Goal: Task Accomplishment & Management: Manage account settings

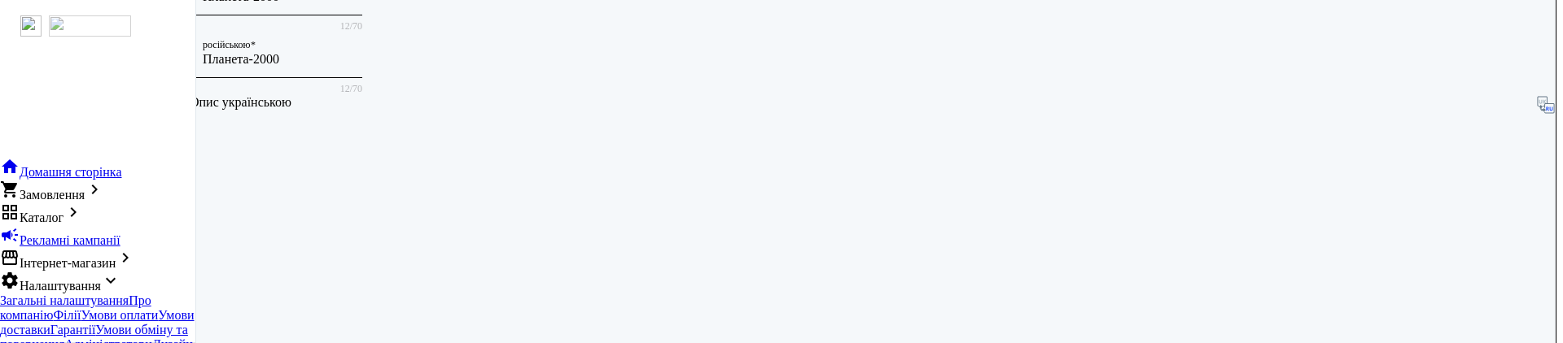
scroll to position [557, 0]
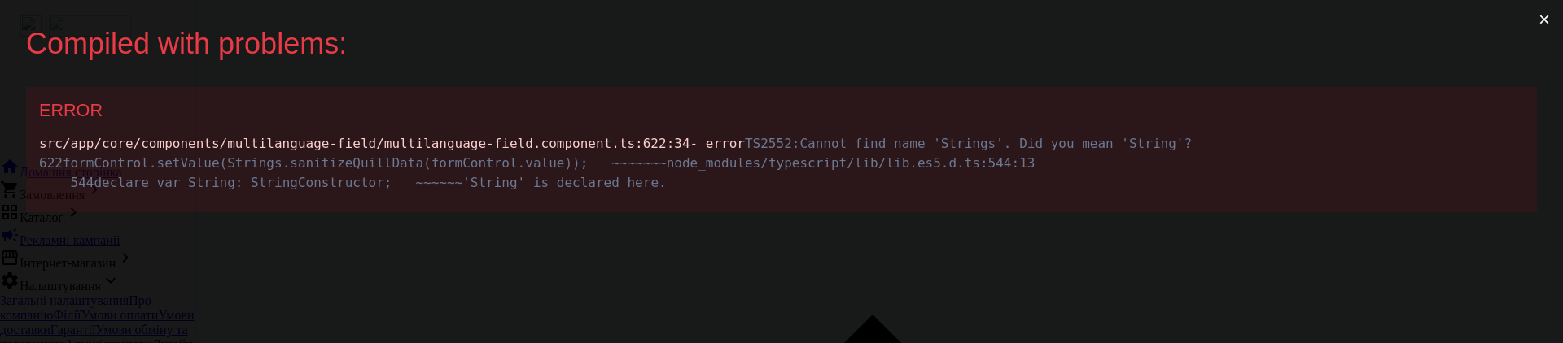
scroll to position [0, 0]
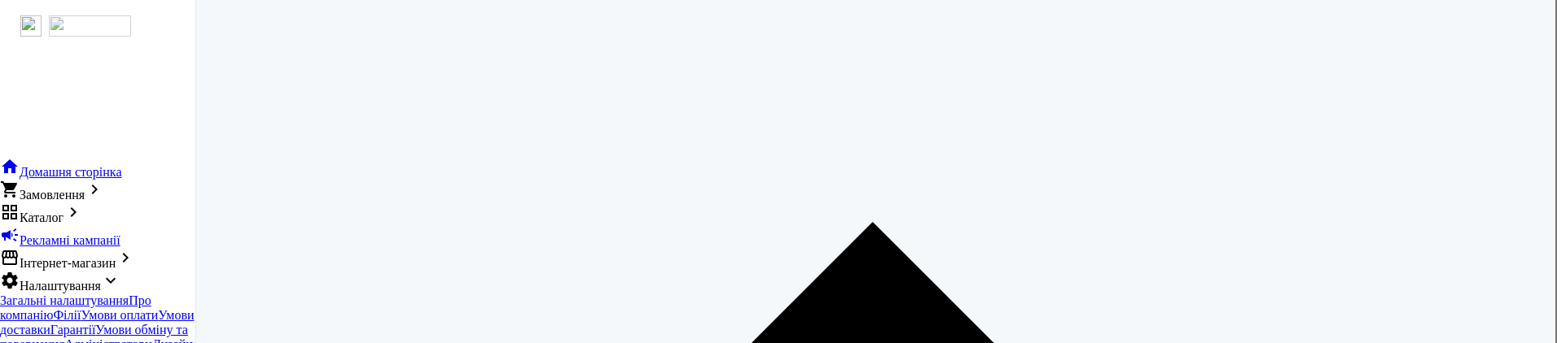
scroll to position [791, 0]
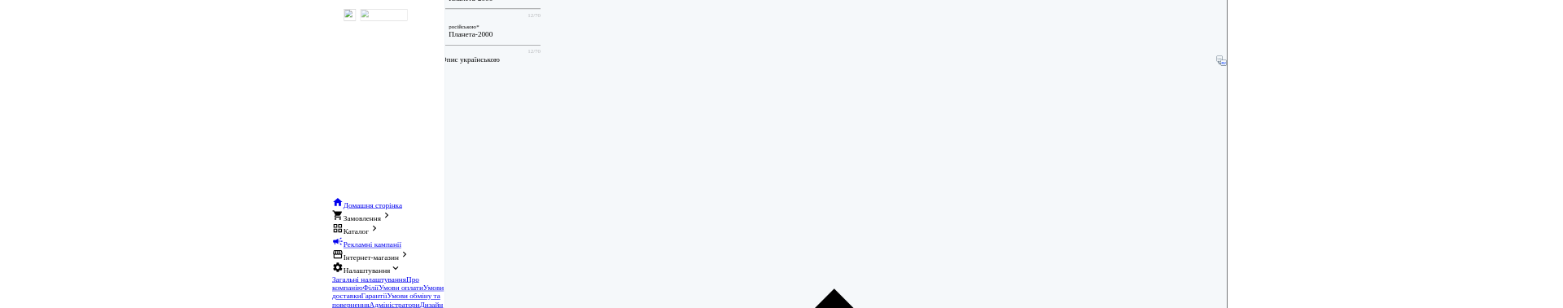
scroll to position [600, 0]
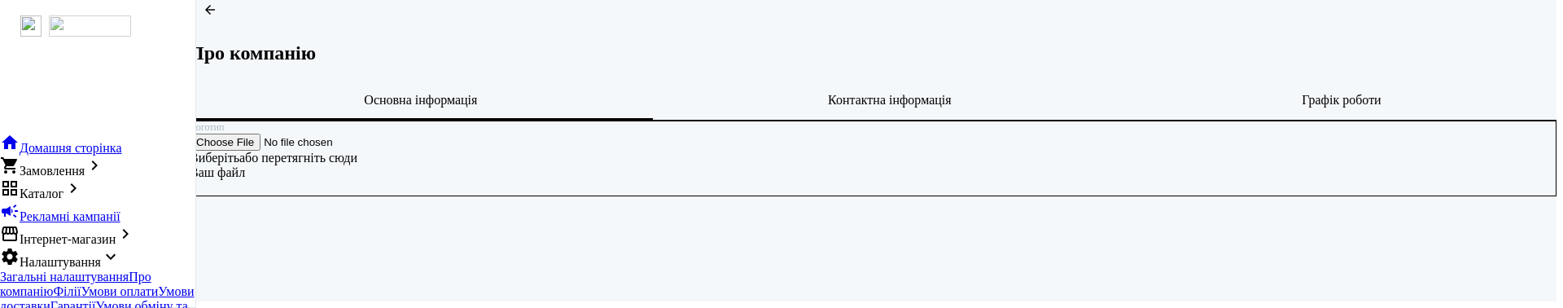
scroll to position [113, 0]
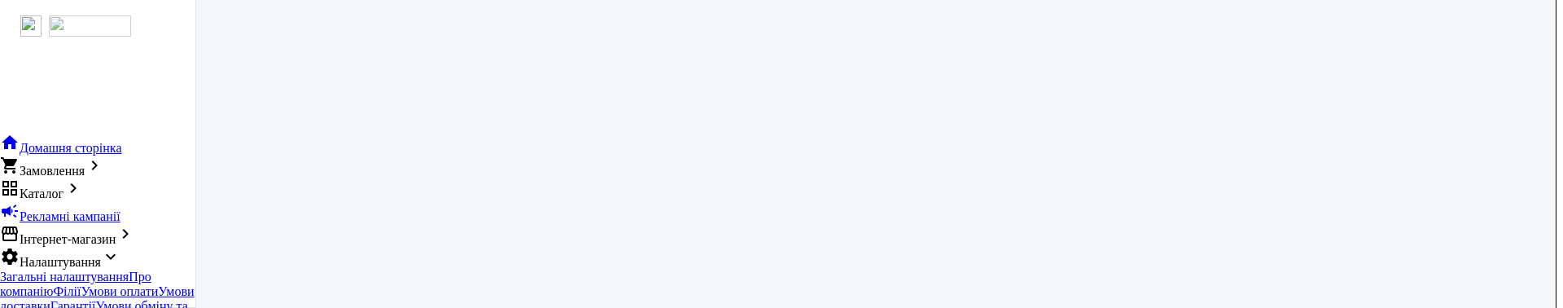
scroll to position [112, 0]
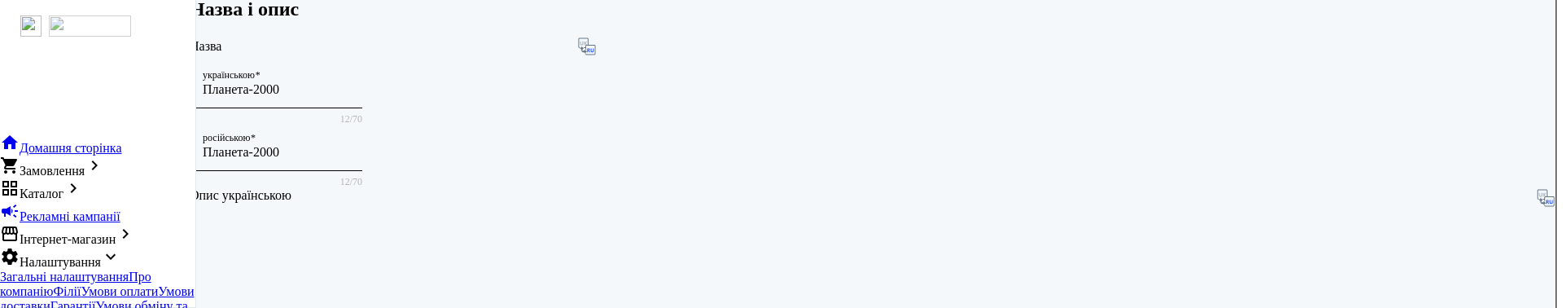
scroll to position [557, 0]
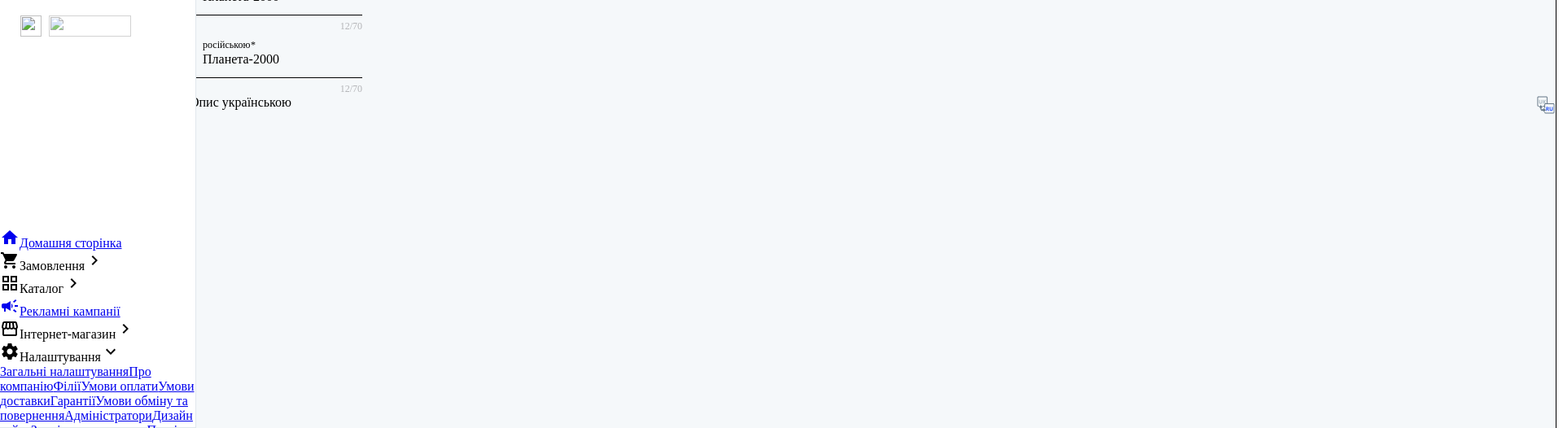
scroll to position [557, 0]
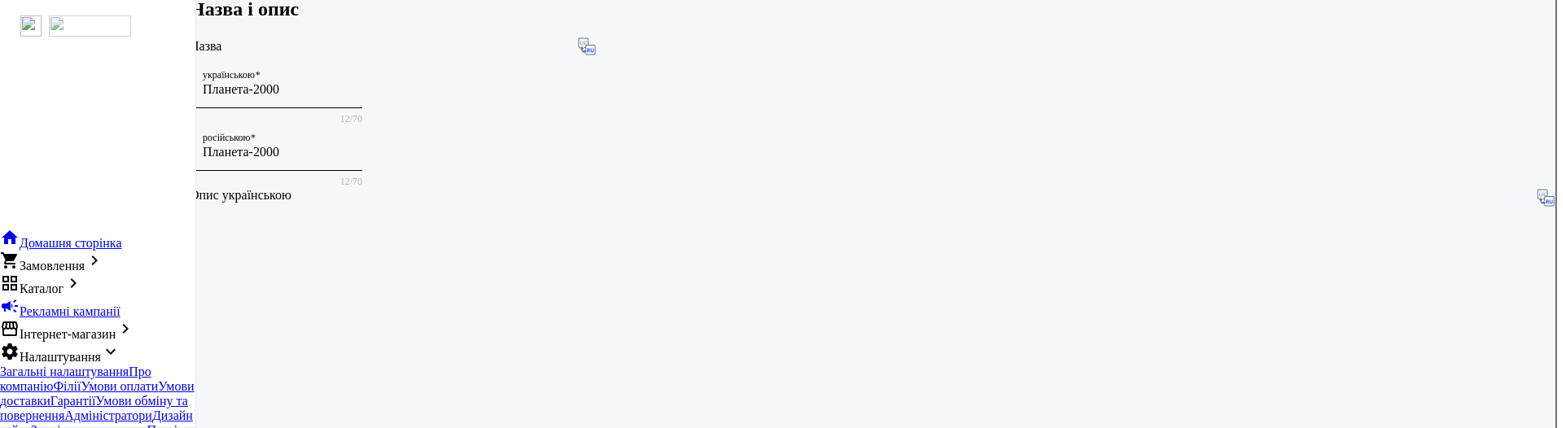
scroll to position [464, 0]
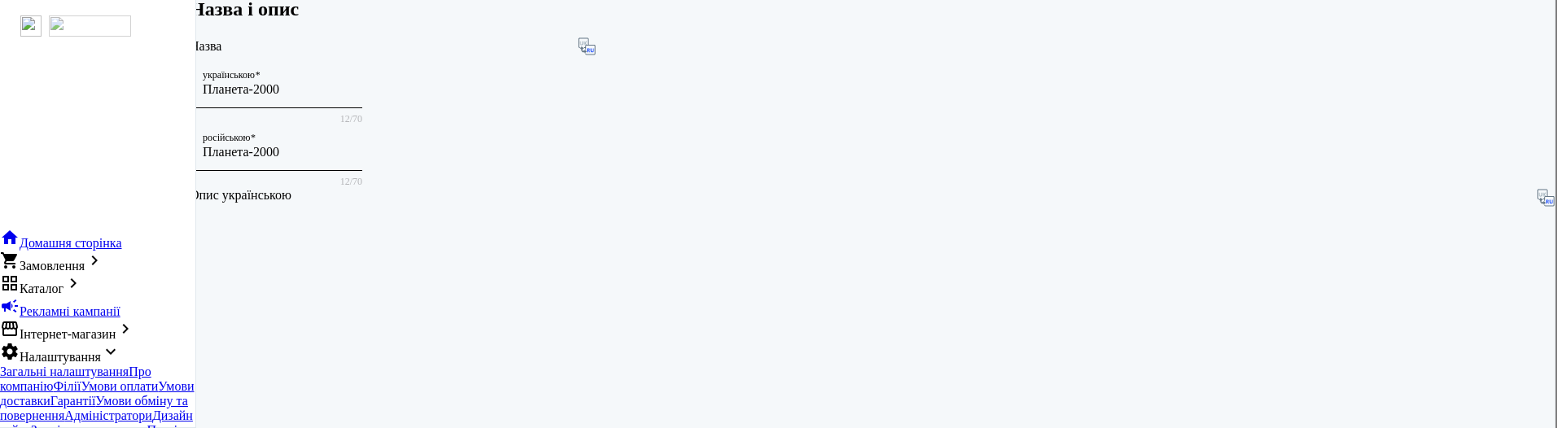
scroll to position [557, 0]
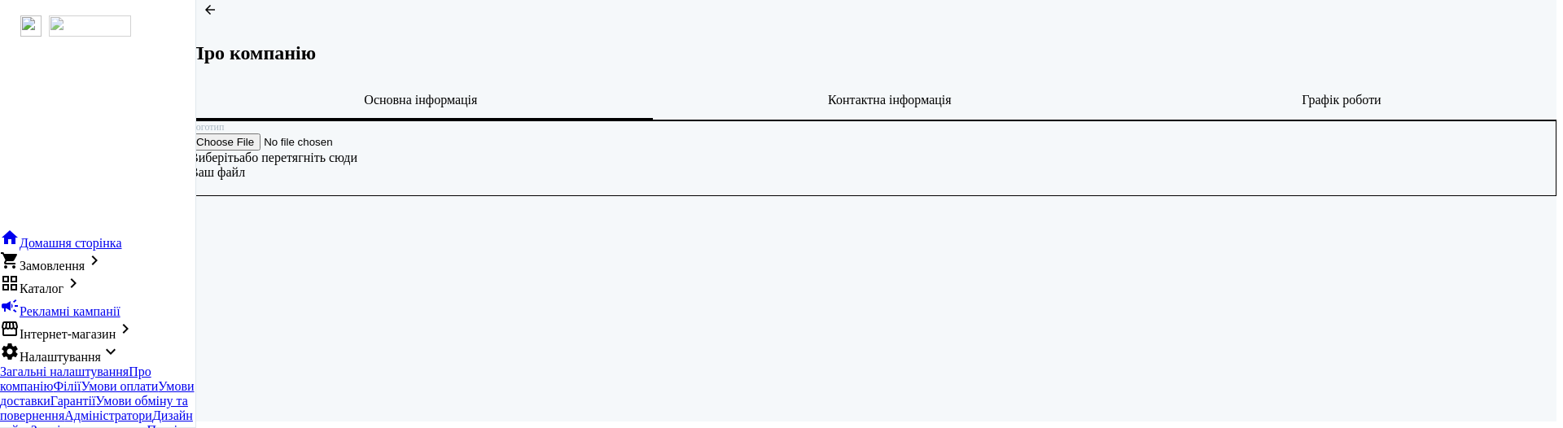
scroll to position [52, 0]
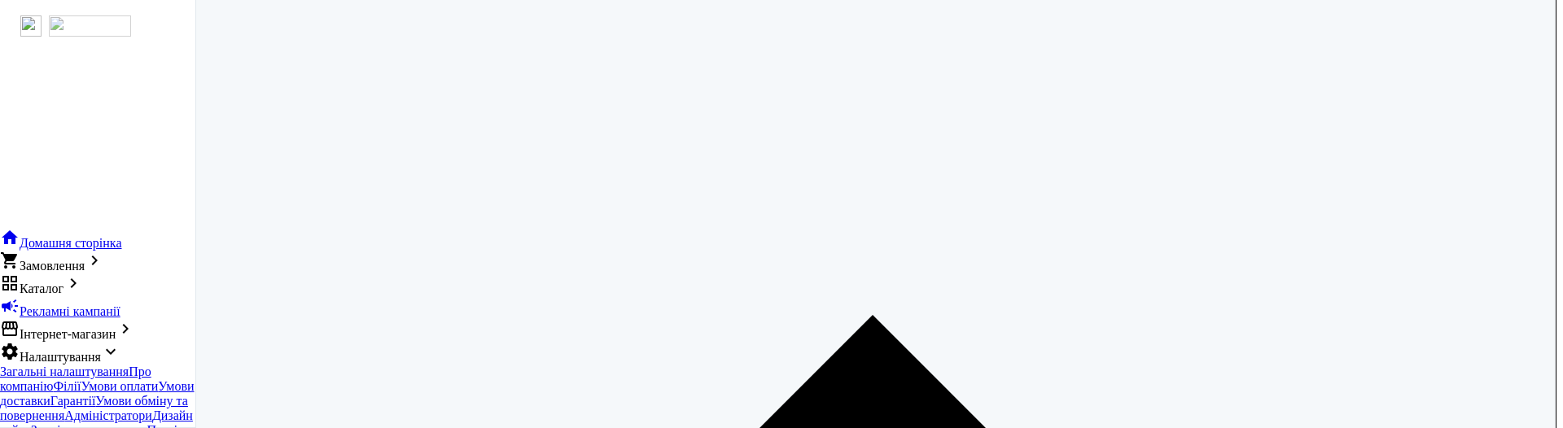
scroll to position [264, 0]
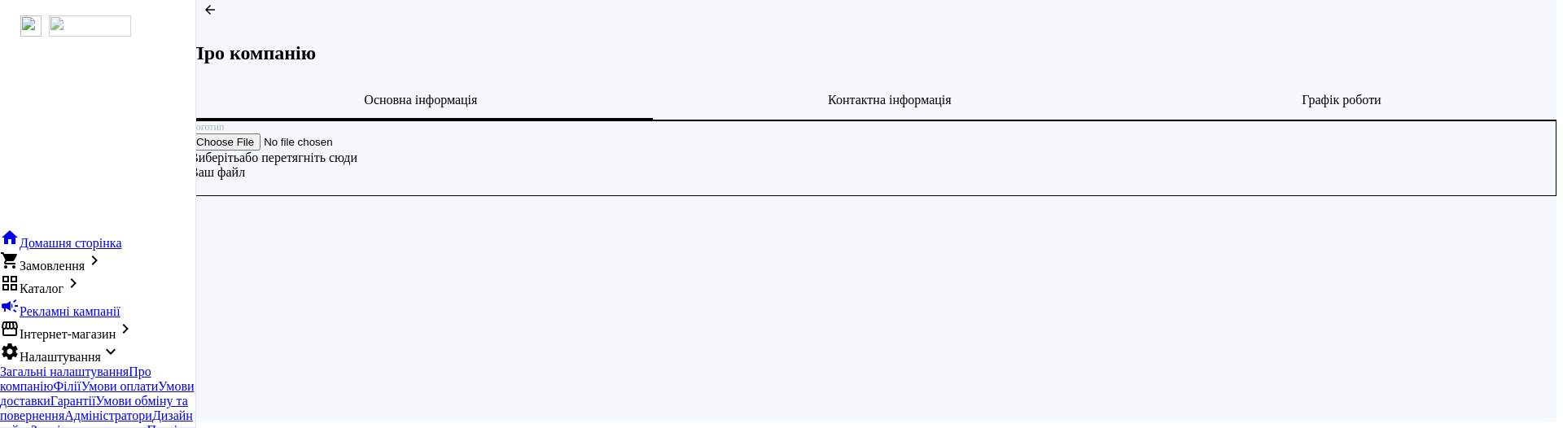
scroll to position [52, 0]
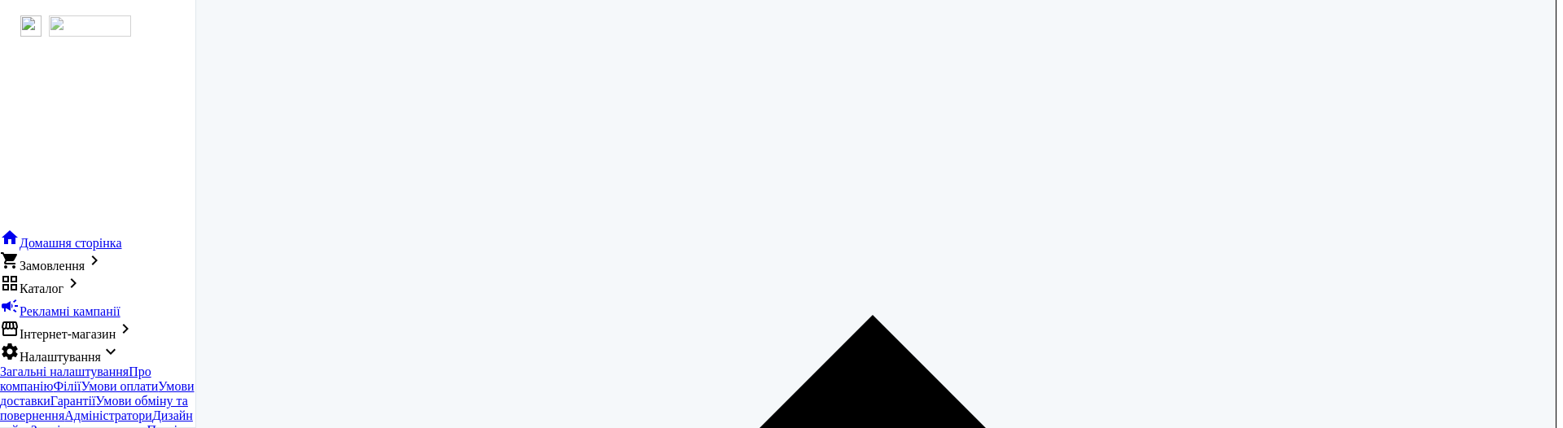
scroll to position [225, 0]
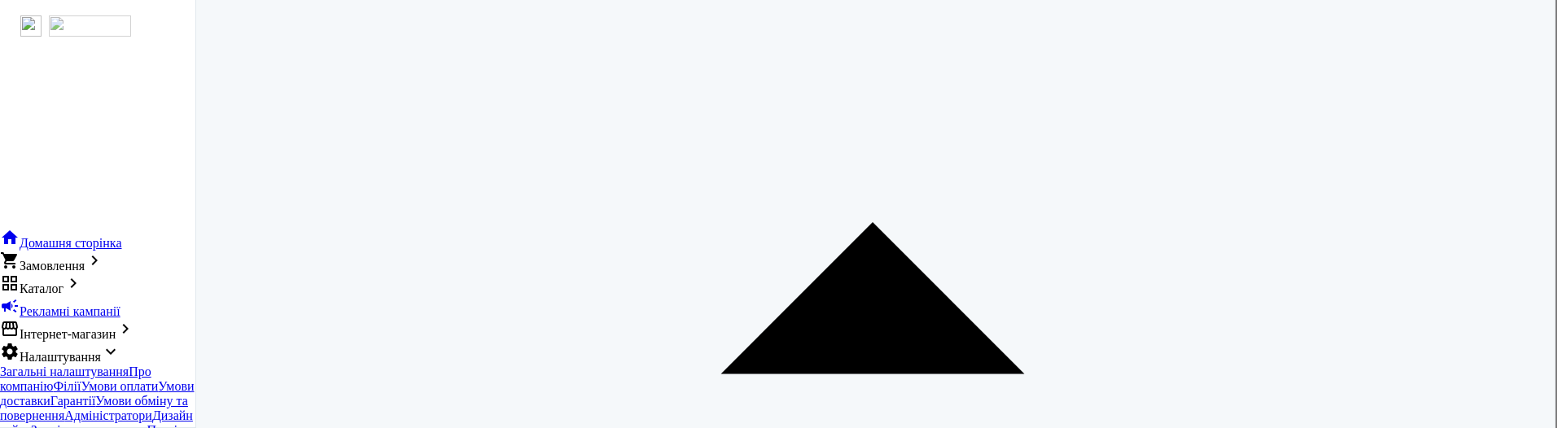
scroll to position [706, 0]
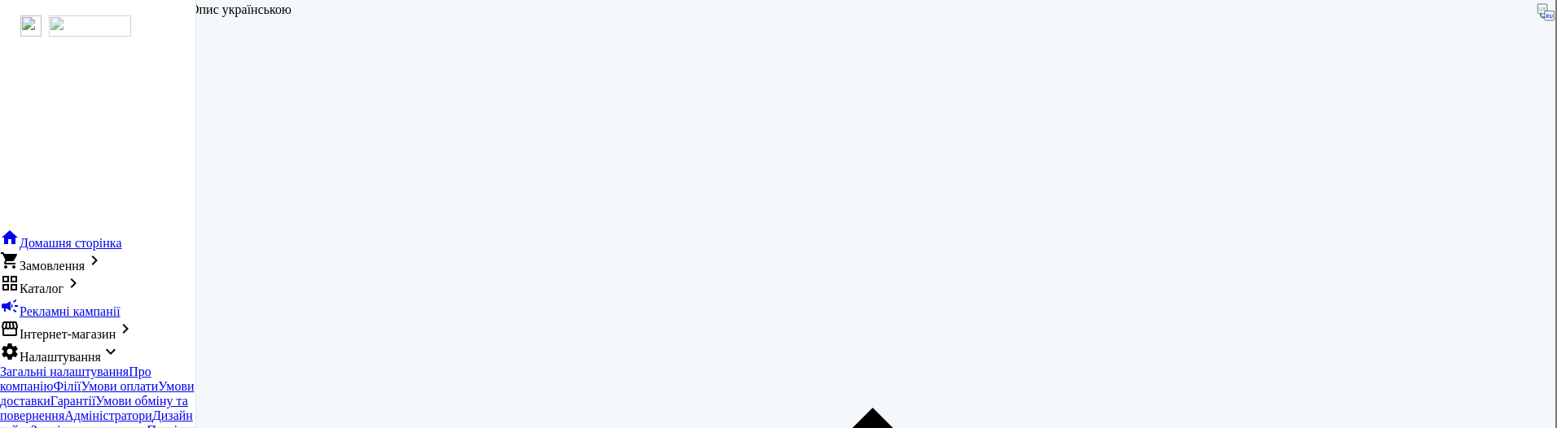
scroll to position [649, 0]
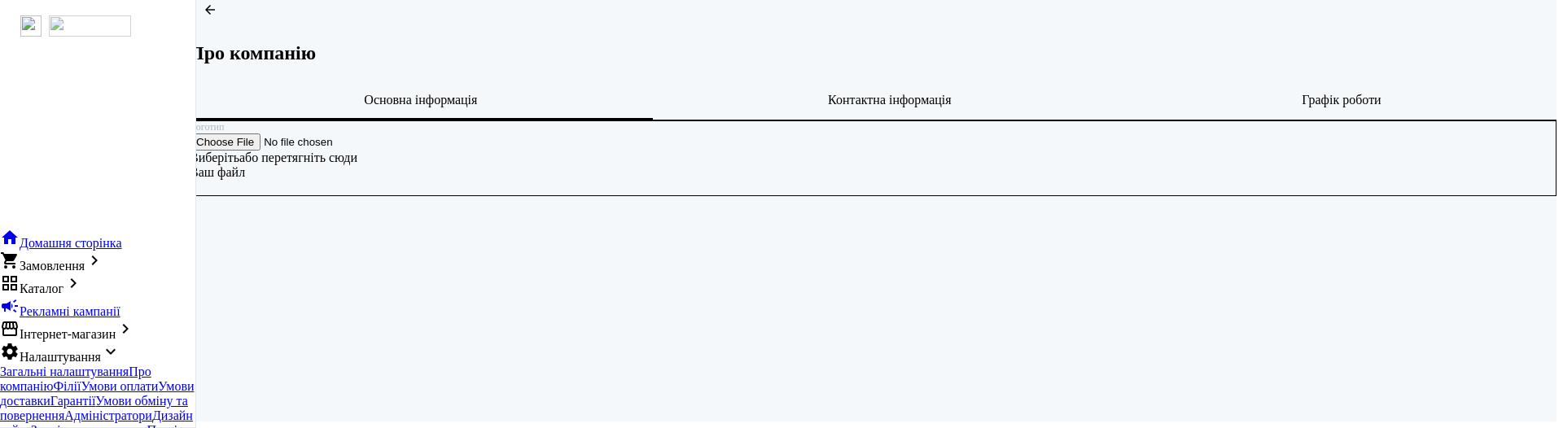
scroll to position [52, 0]
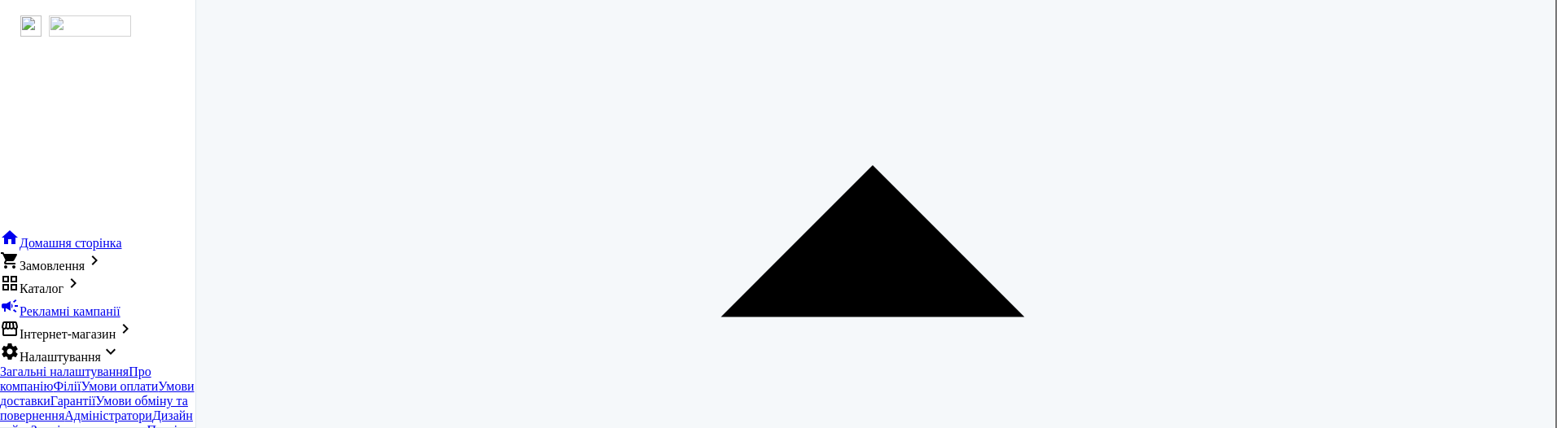
scroll to position [418, 0]
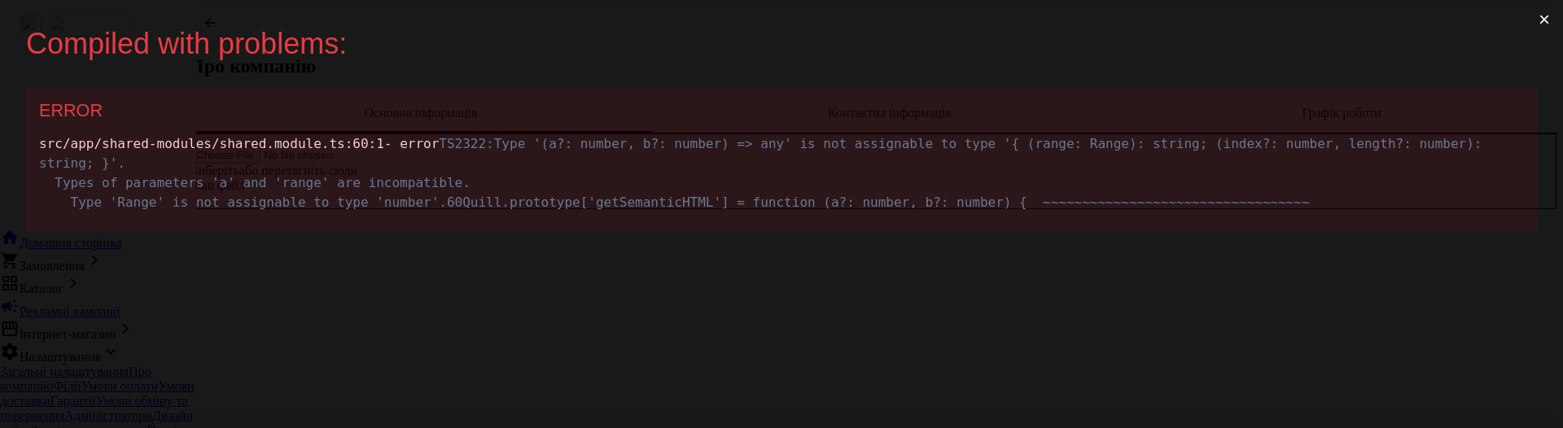
scroll to position [0, 0]
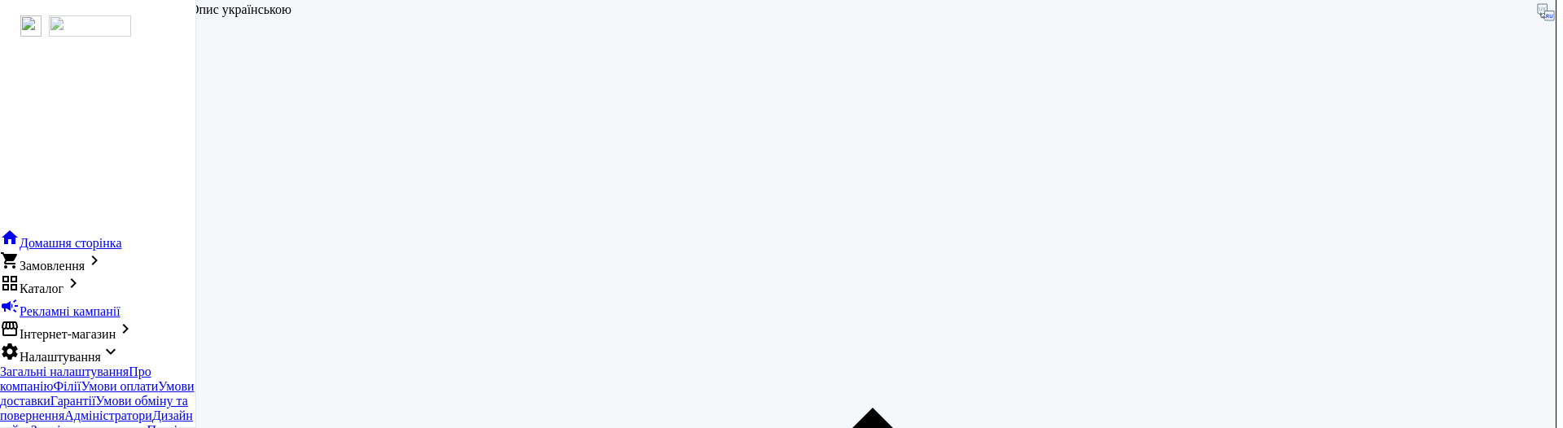
scroll to position [706, 0]
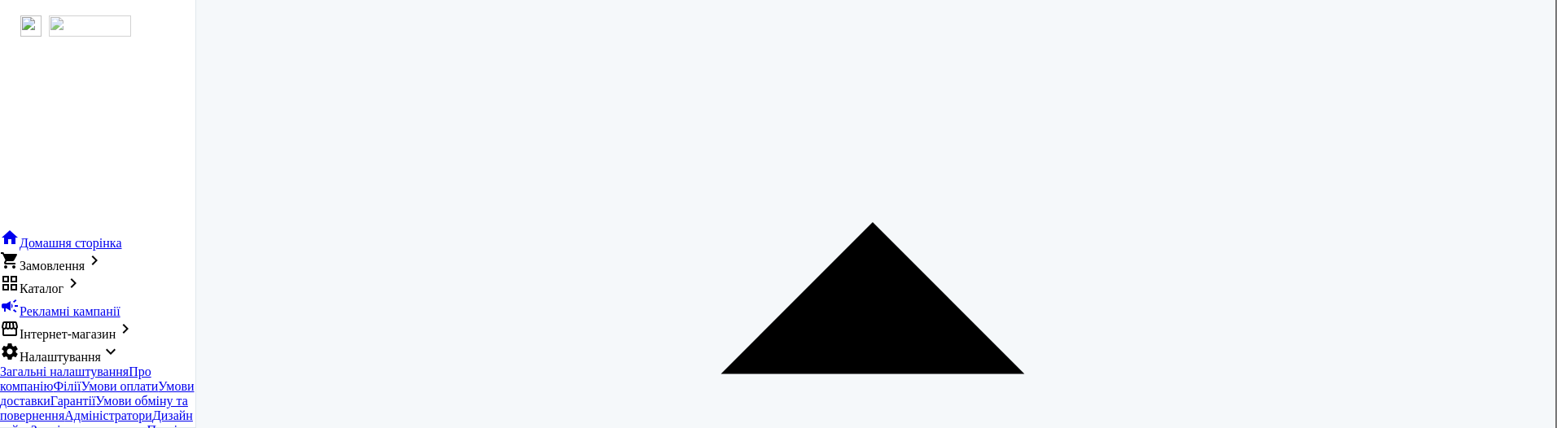
scroll to position [706, 0]
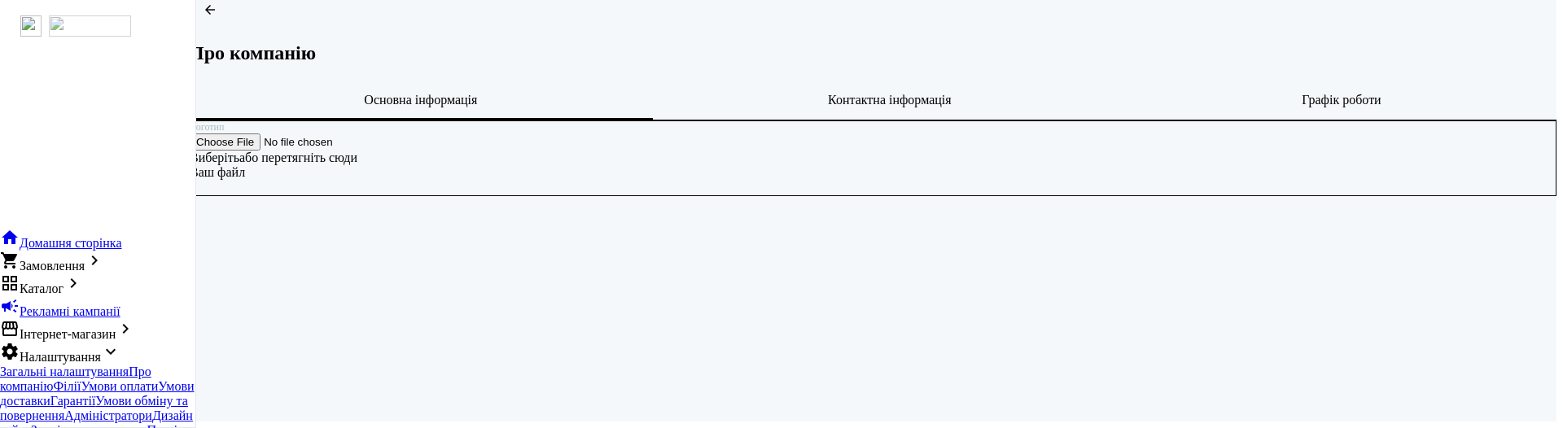
scroll to position [52, 0]
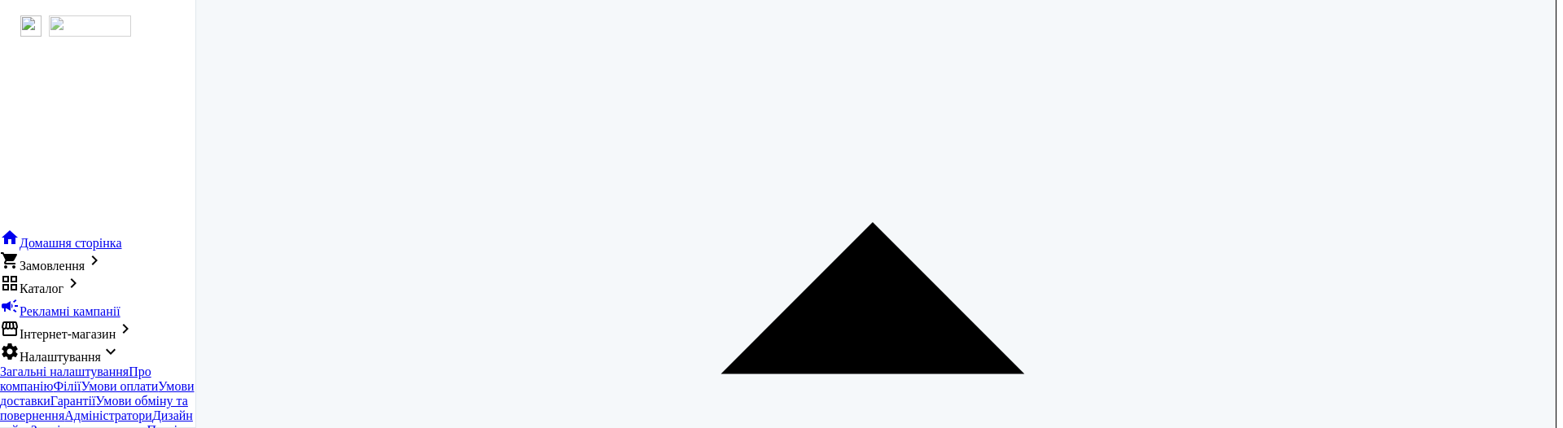
scroll to position [706, 0]
